Goal: Find specific page/section: Find specific page/section

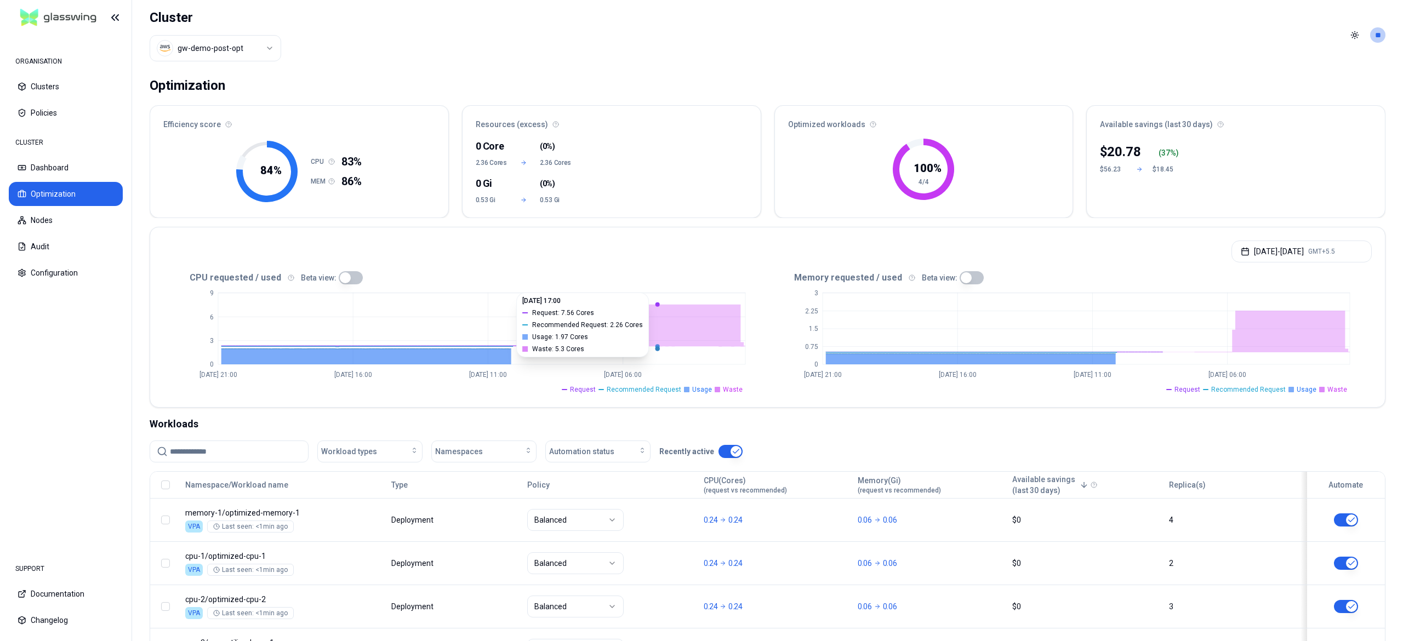
scroll to position [99, 0]
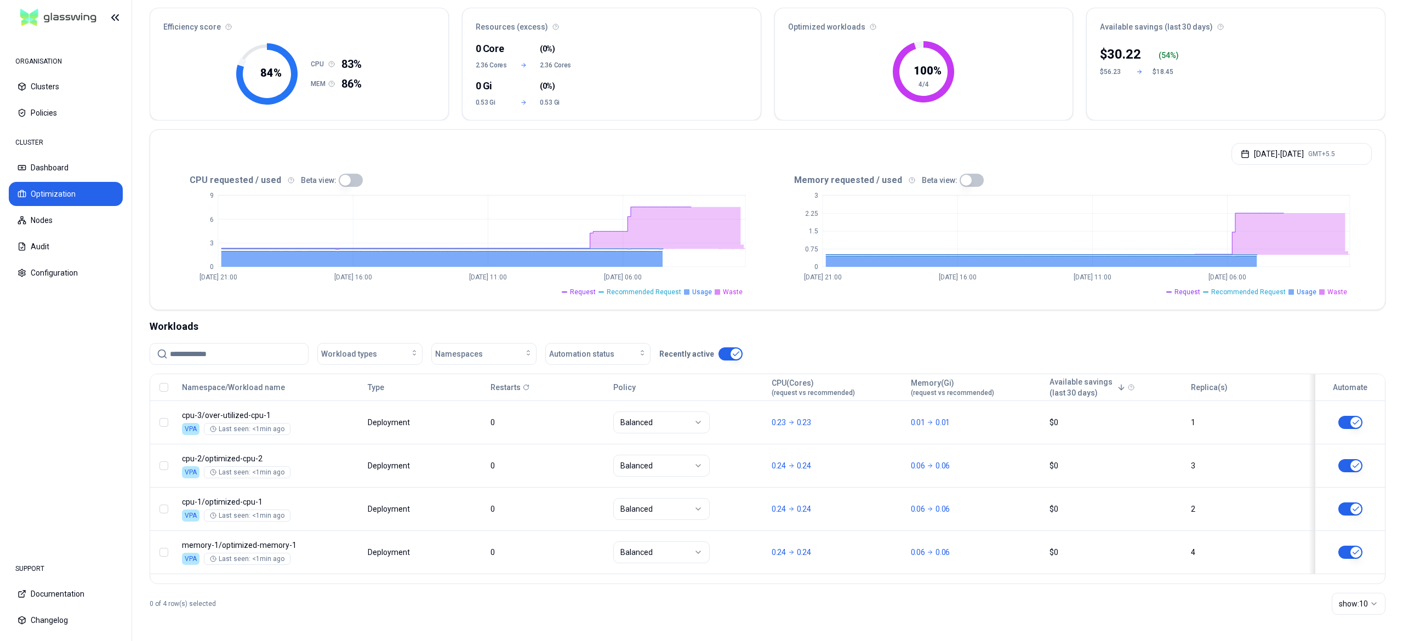
scroll to position [99, 0]
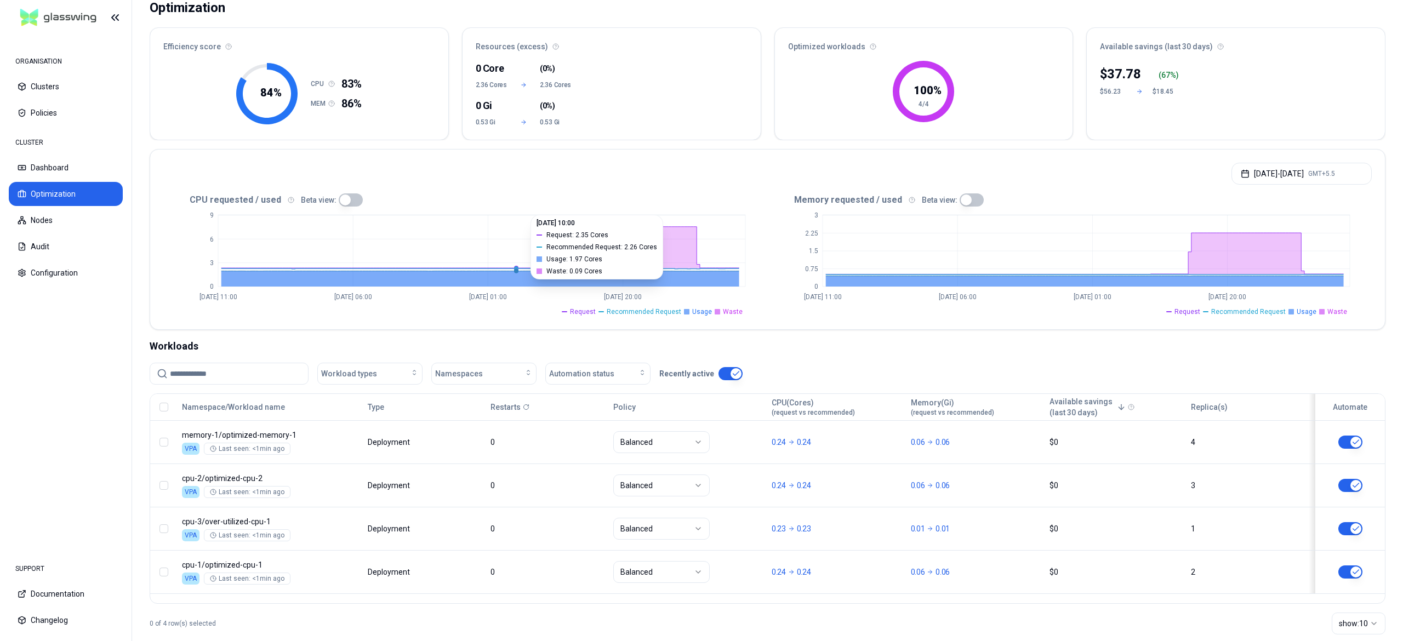
scroll to position [99, 0]
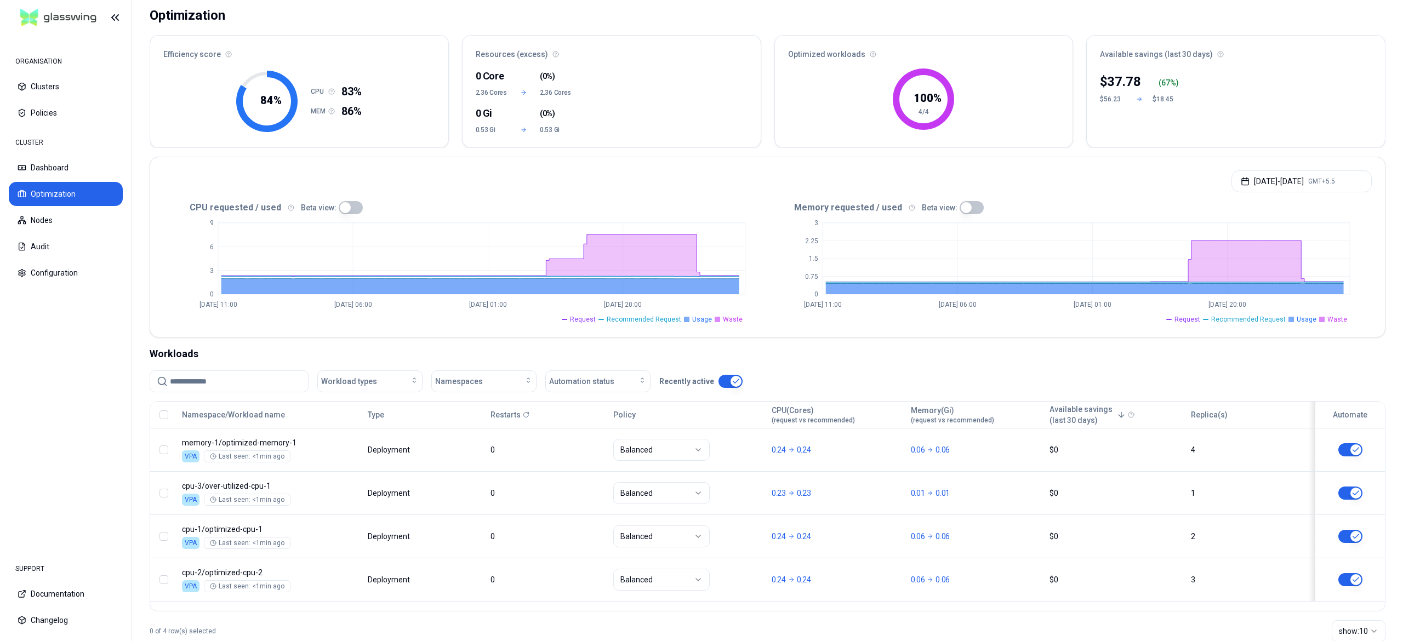
scroll to position [99, 0]
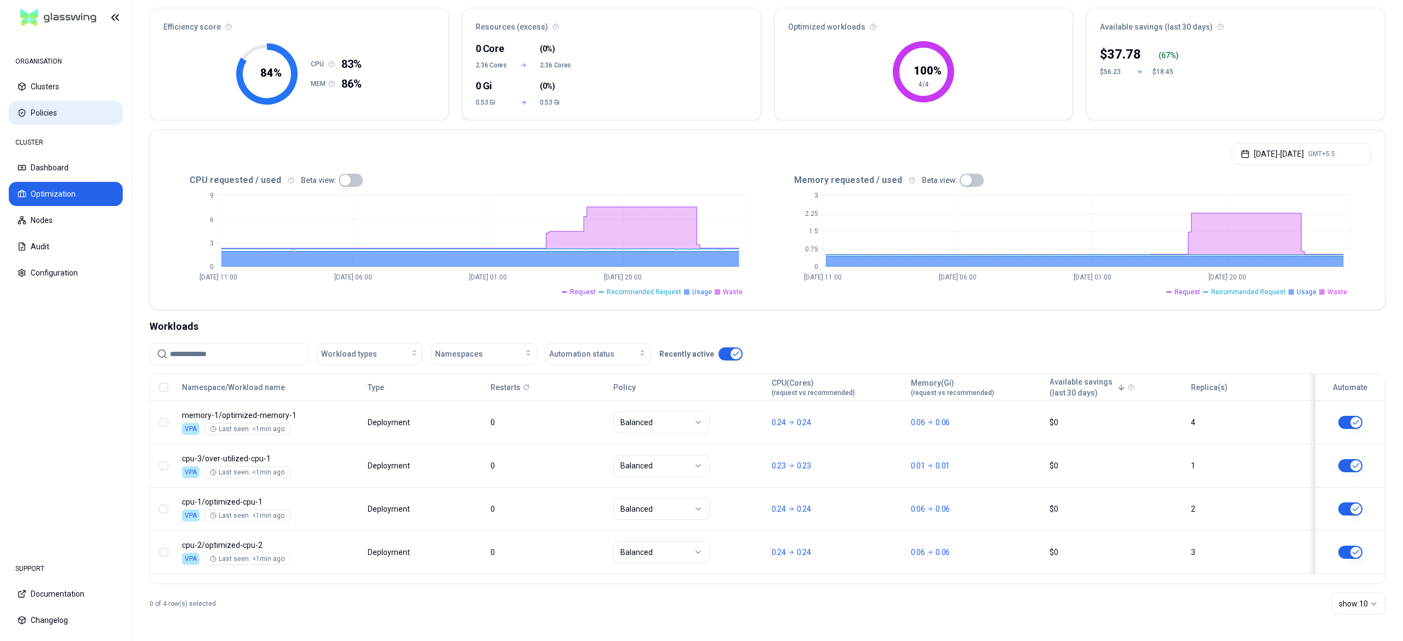
click at [49, 106] on button "Policies" at bounding box center [66, 113] width 114 height 24
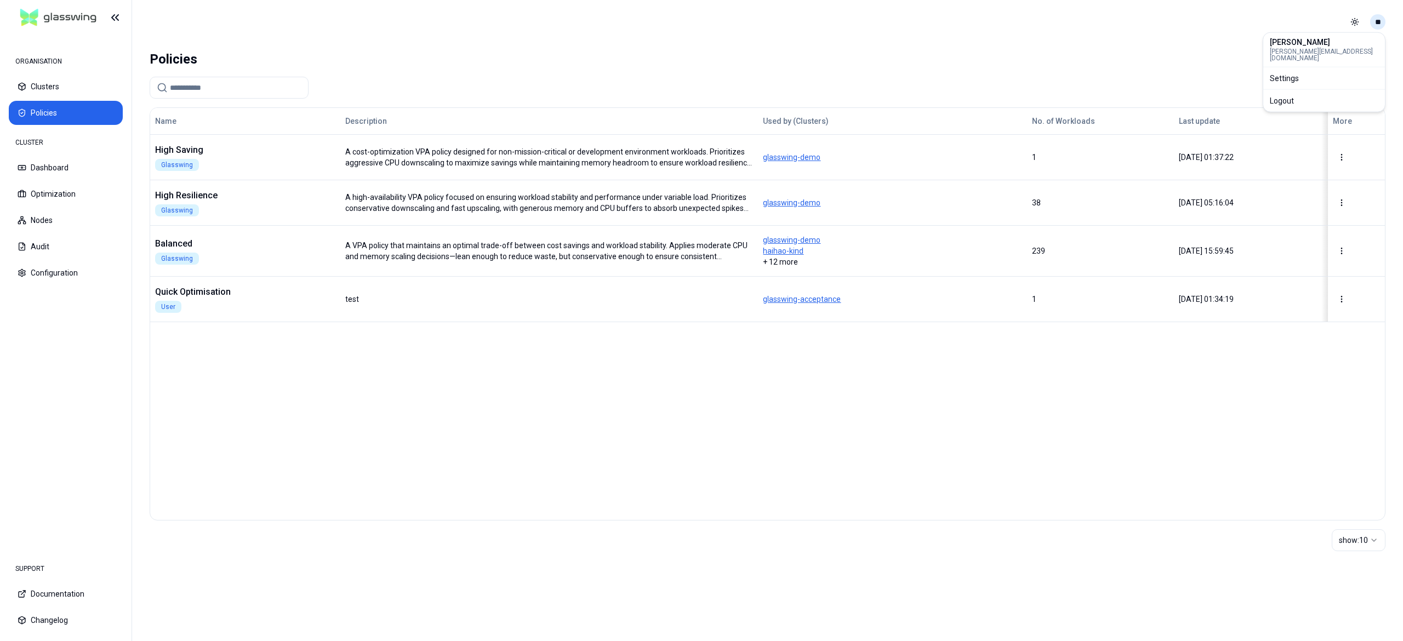
click at [1382, 19] on html "ORGANISATION Clusters Policies CLUSTER Dashboard Optimization Nodes Audit Confi…" at bounding box center [701, 320] width 1403 height 641
drag, startPoint x: 1321, startPoint y: 94, endPoint x: 1289, endPoint y: 95, distance: 31.8
click at [1321, 95] on div "Logout" at bounding box center [1324, 101] width 117 height 18
click at [1373, 25] on html "ORGANISATION Clusters Policies CLUSTER Dashboard Optimization Nodes Audit Confi…" at bounding box center [701, 320] width 1403 height 641
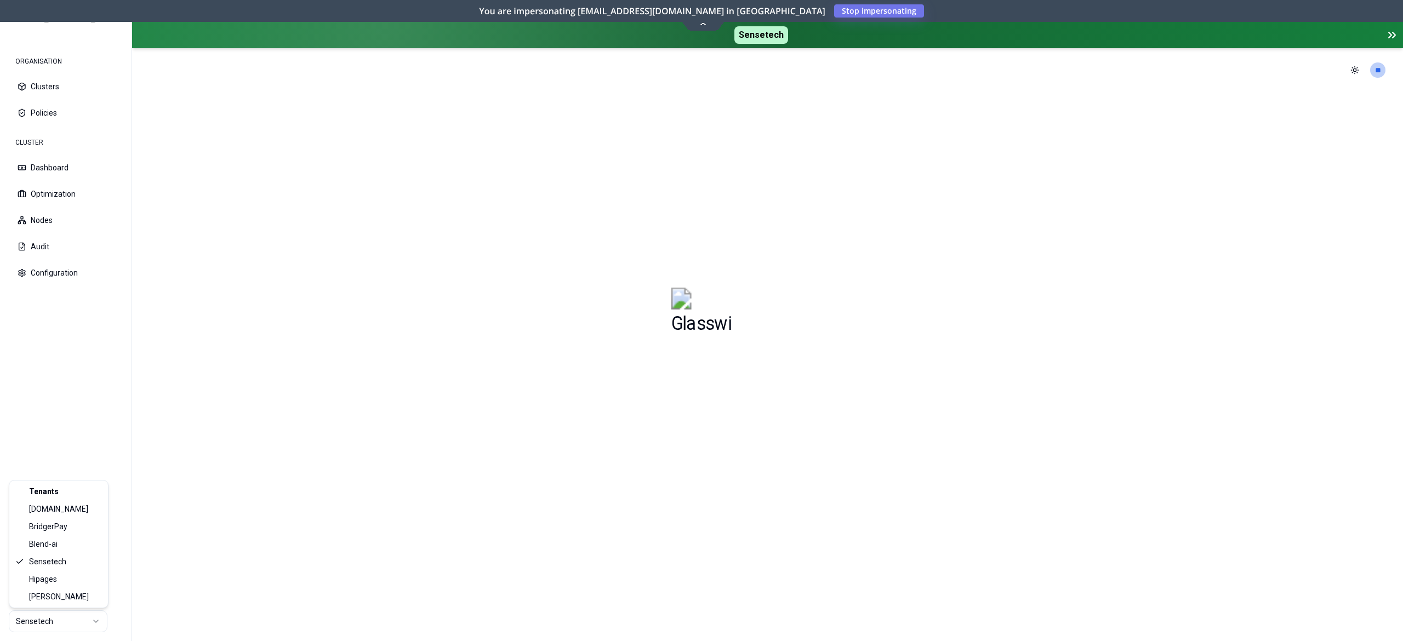
click at [59, 624] on html "ORGANISATION Clusters Policies CLUSTER Dashboard Optimization Nodes Audit Confi…" at bounding box center [701, 320] width 1403 height 641
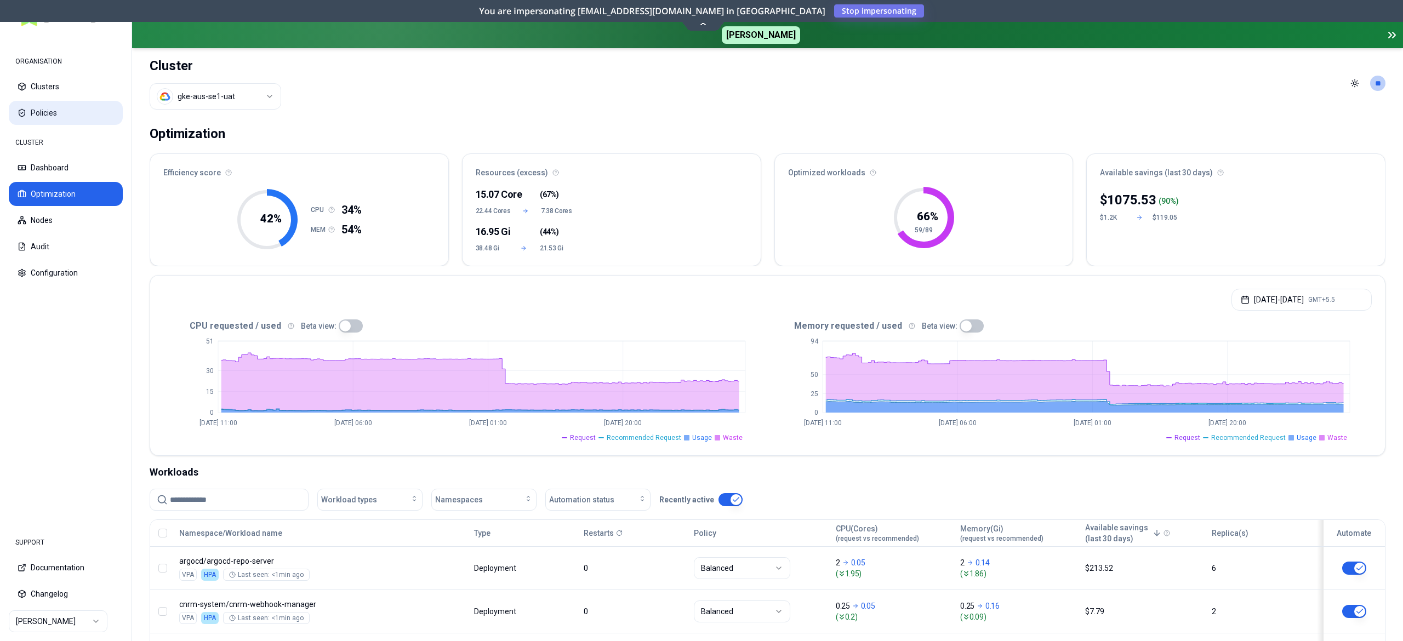
click at [42, 113] on button "Policies" at bounding box center [66, 113] width 114 height 24
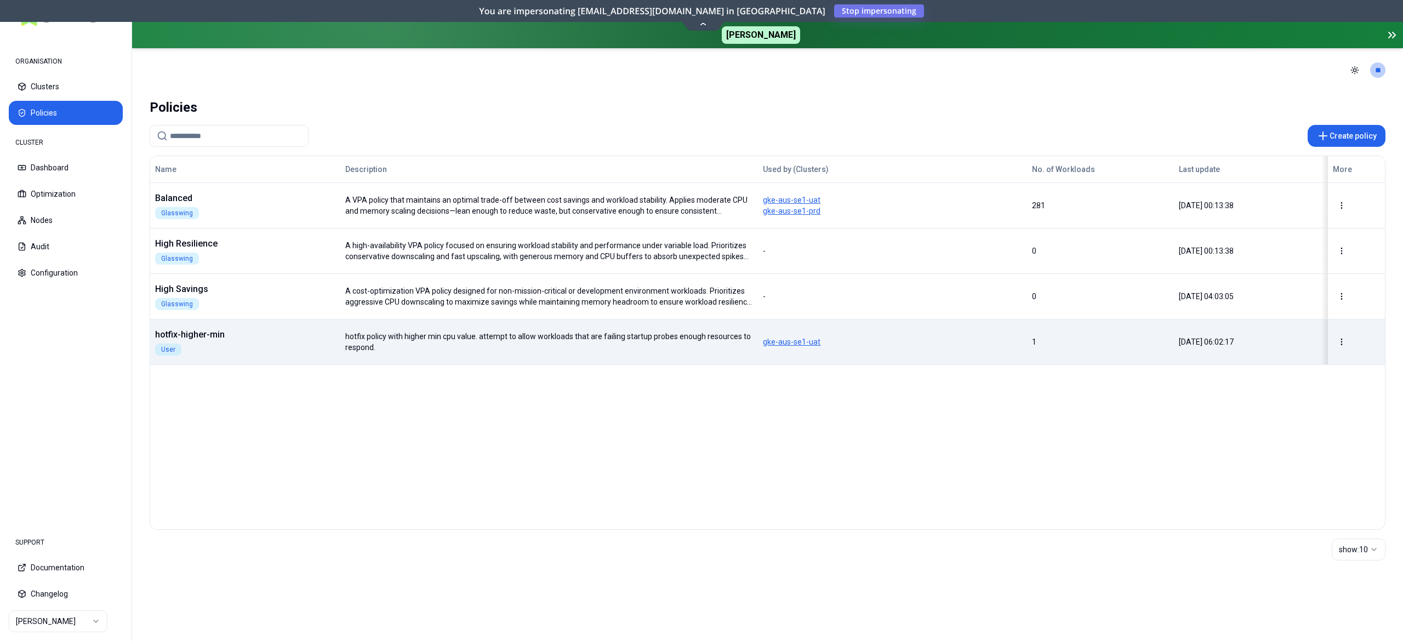
click at [314, 343] on div "hotfix-higher-min User" at bounding box center [245, 341] width 189 height 27
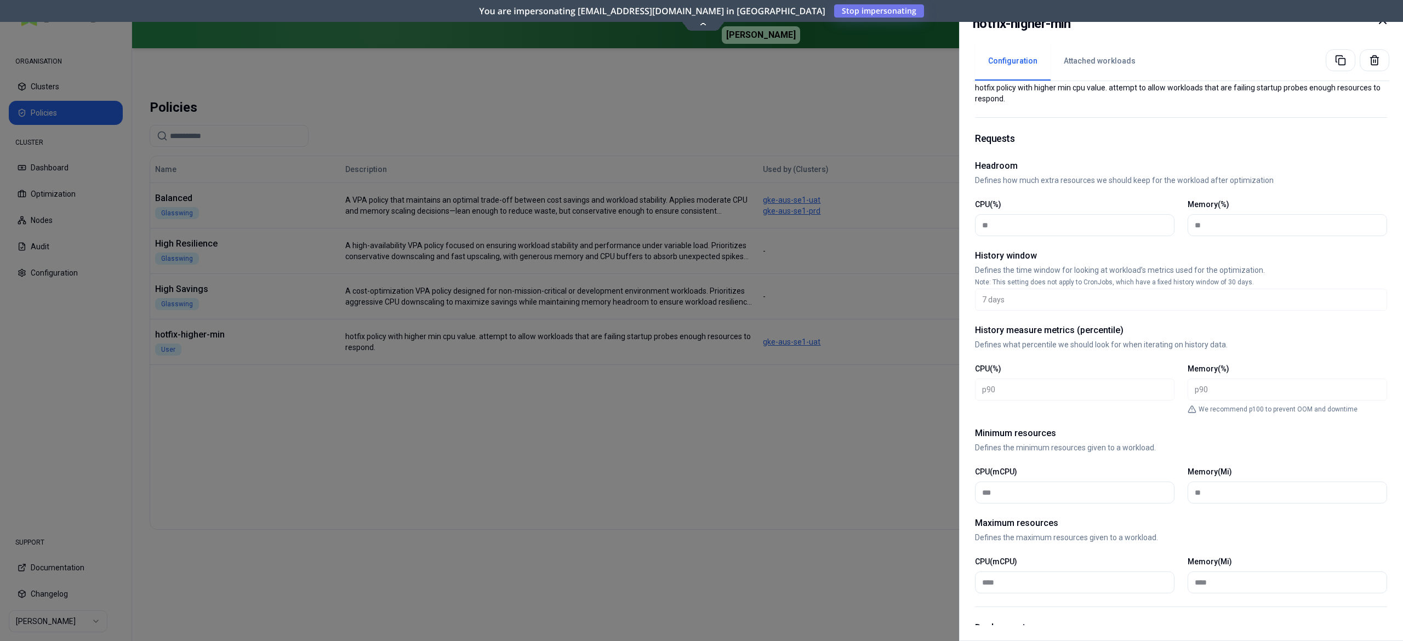
scroll to position [4, 0]
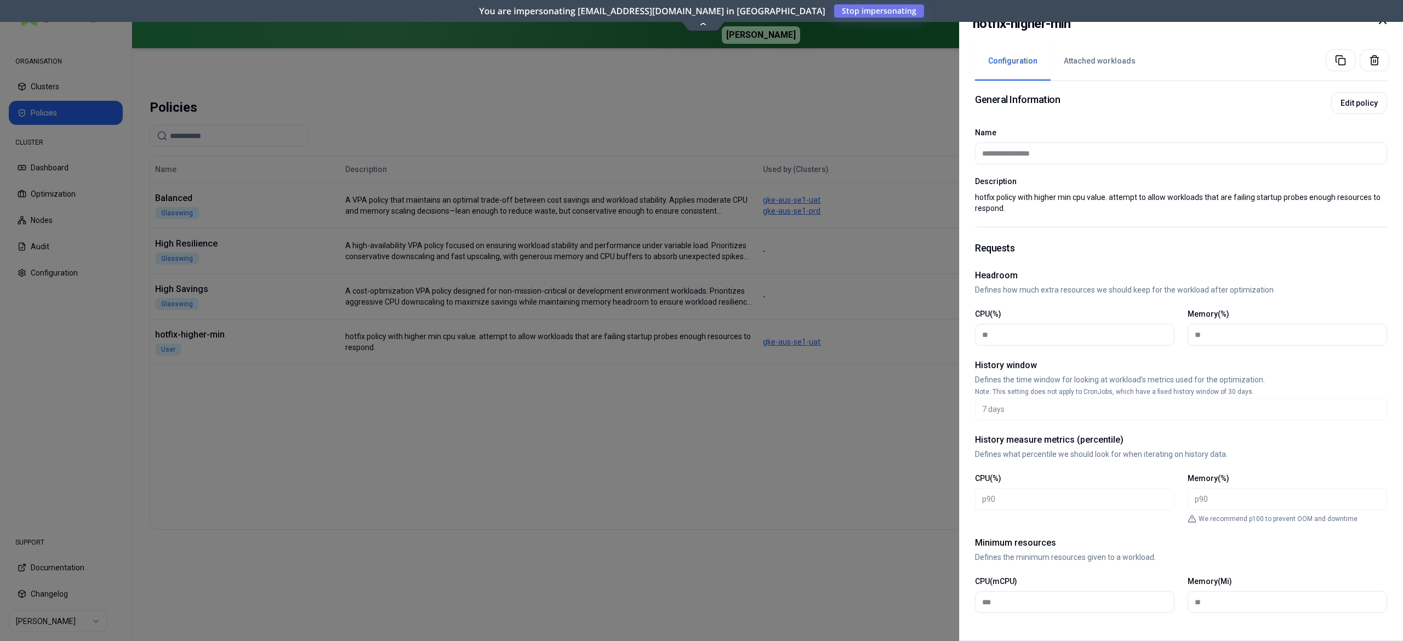
click at [1382, 26] on icon at bounding box center [1382, 20] width 13 height 13
